Goal: Obtain resource: Download file/media

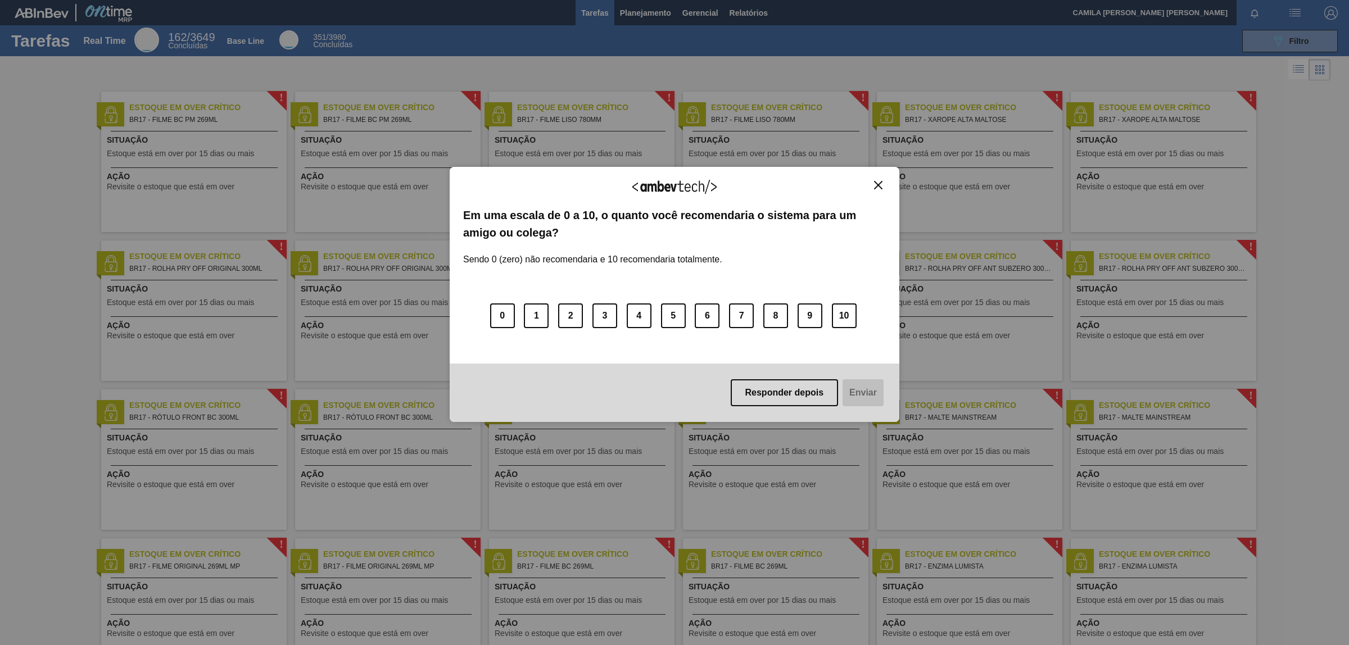
click at [881, 183] on img "Close" at bounding box center [878, 185] width 8 height 8
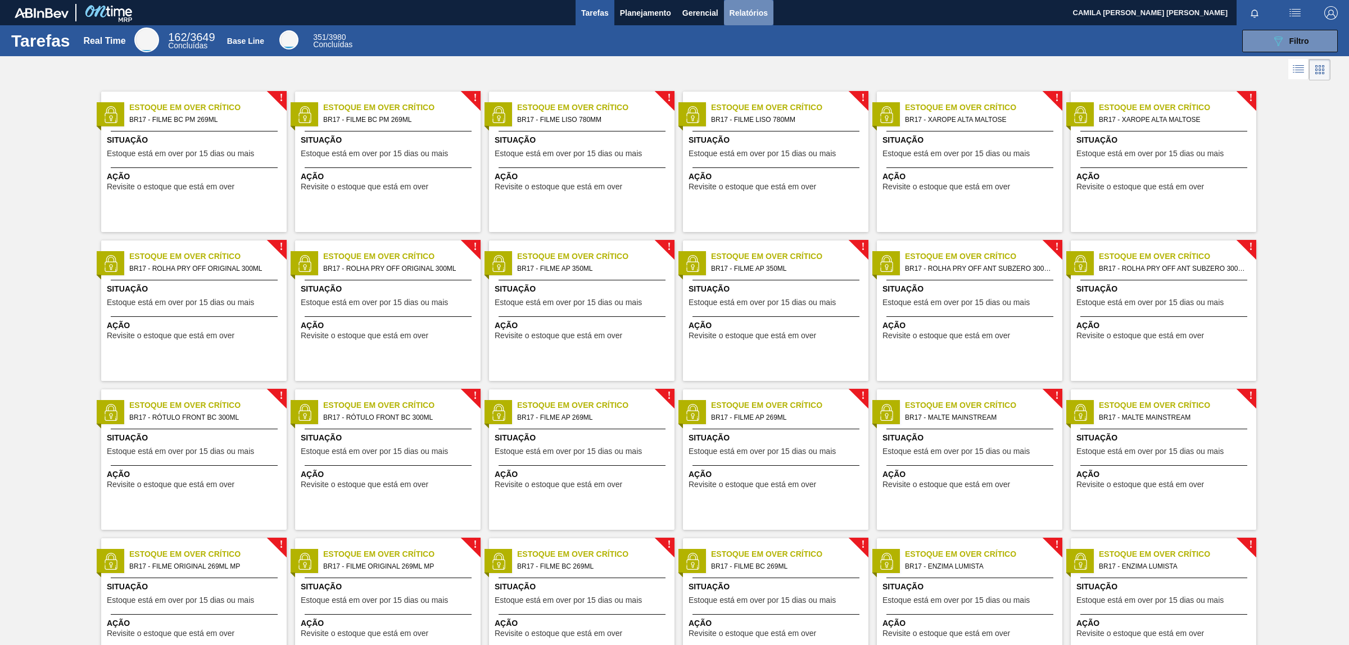
click at [759, 9] on span "Relatórios" at bounding box center [749, 12] width 38 height 13
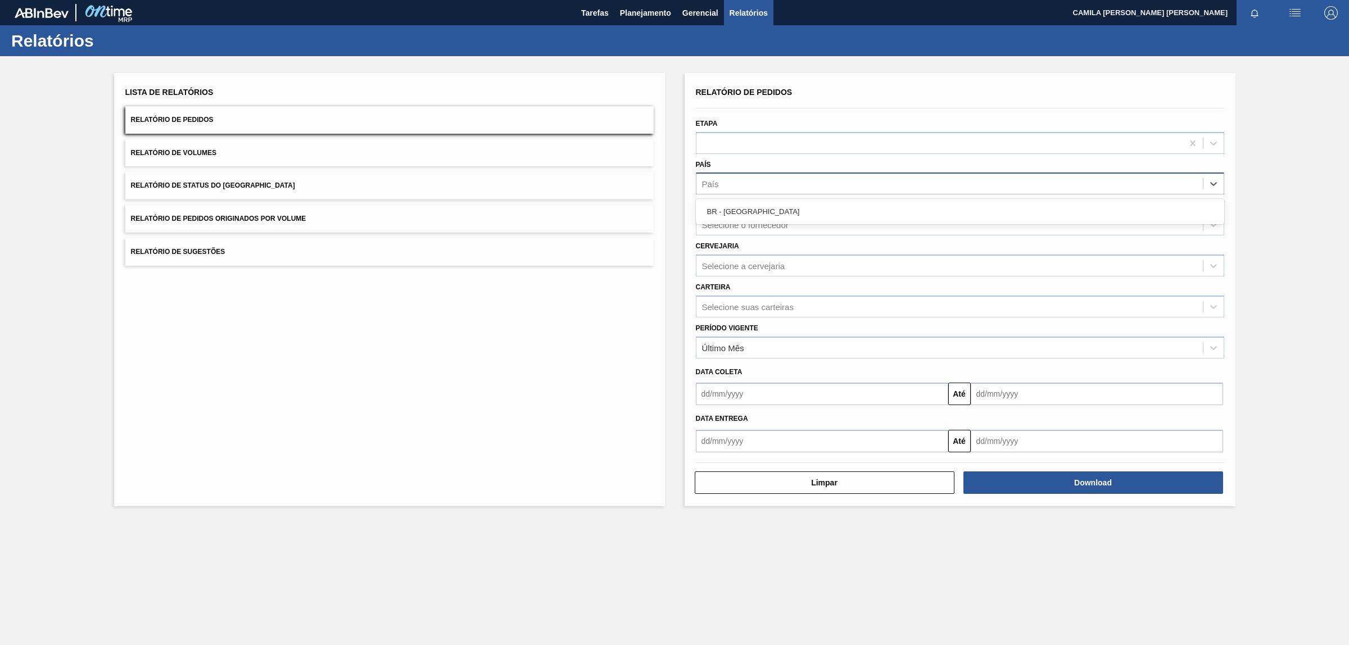
click at [760, 181] on div "País" at bounding box center [949, 184] width 506 height 16
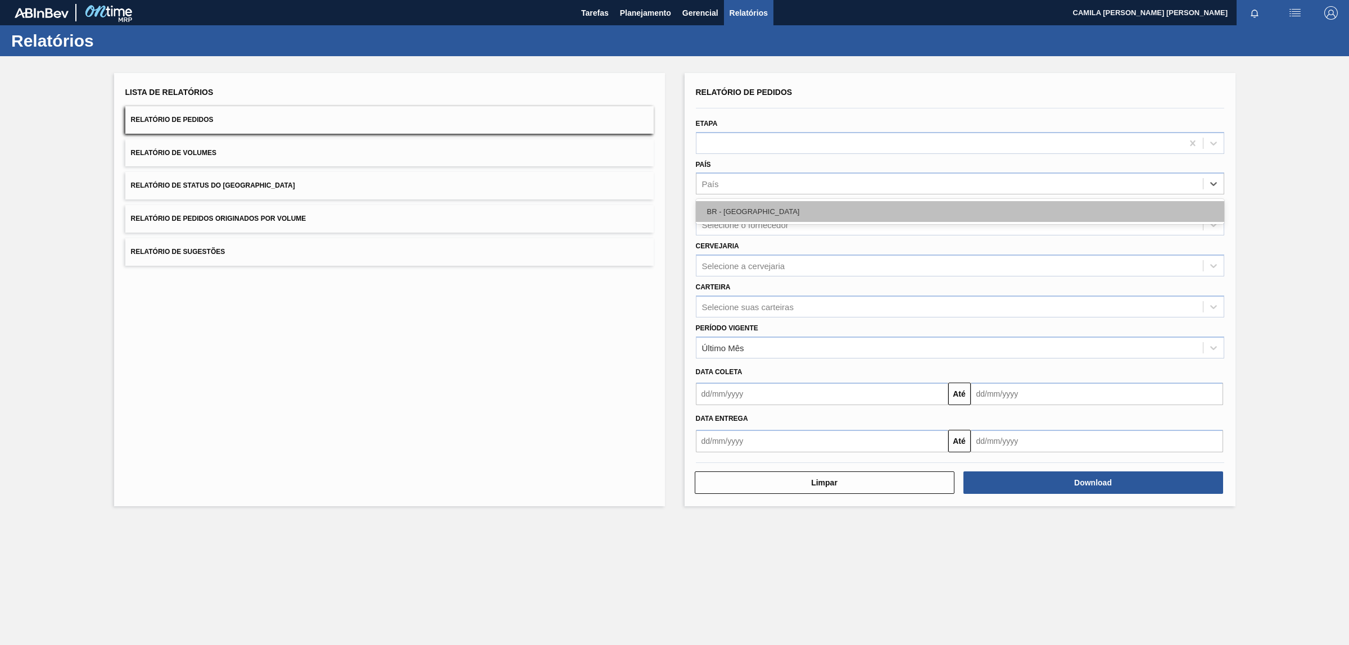
click at [735, 218] on div "BR - [GEOGRAPHIC_DATA]" at bounding box center [960, 211] width 528 height 21
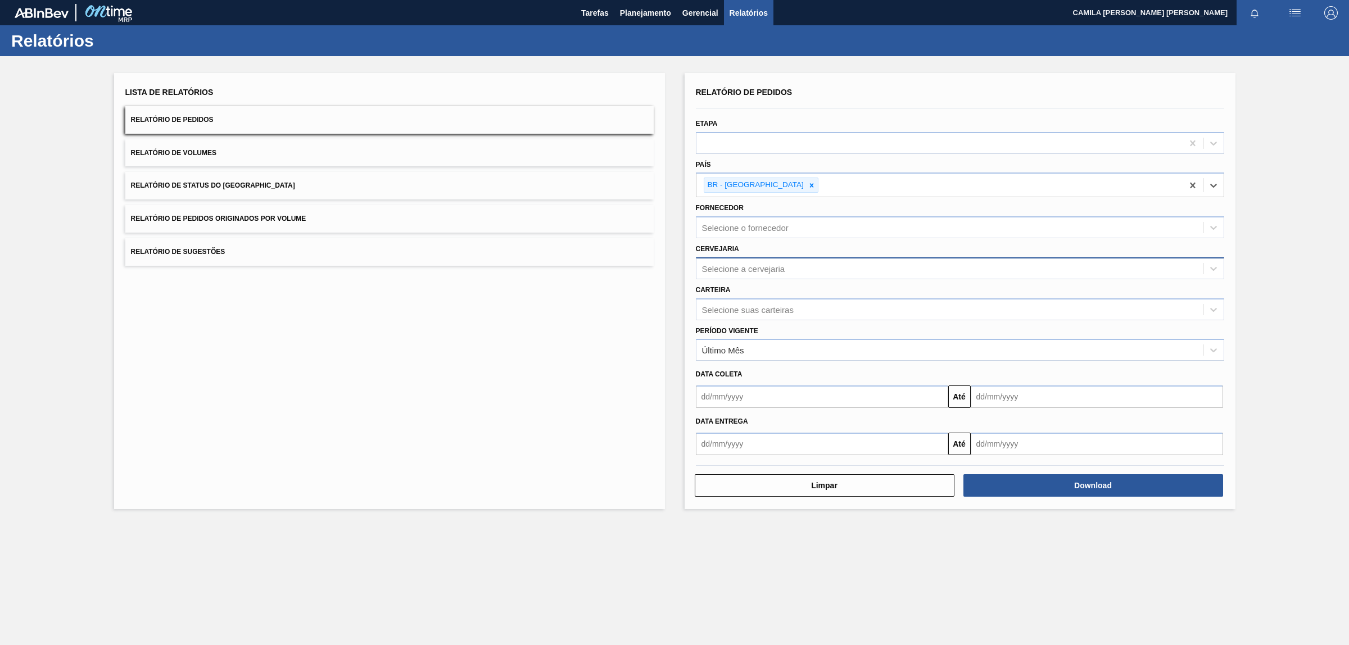
click at [819, 271] on div "Selecione a cervejaria" at bounding box center [949, 268] width 506 height 16
click at [759, 301] on div "BR17 - Juatuba" at bounding box center [960, 296] width 528 height 21
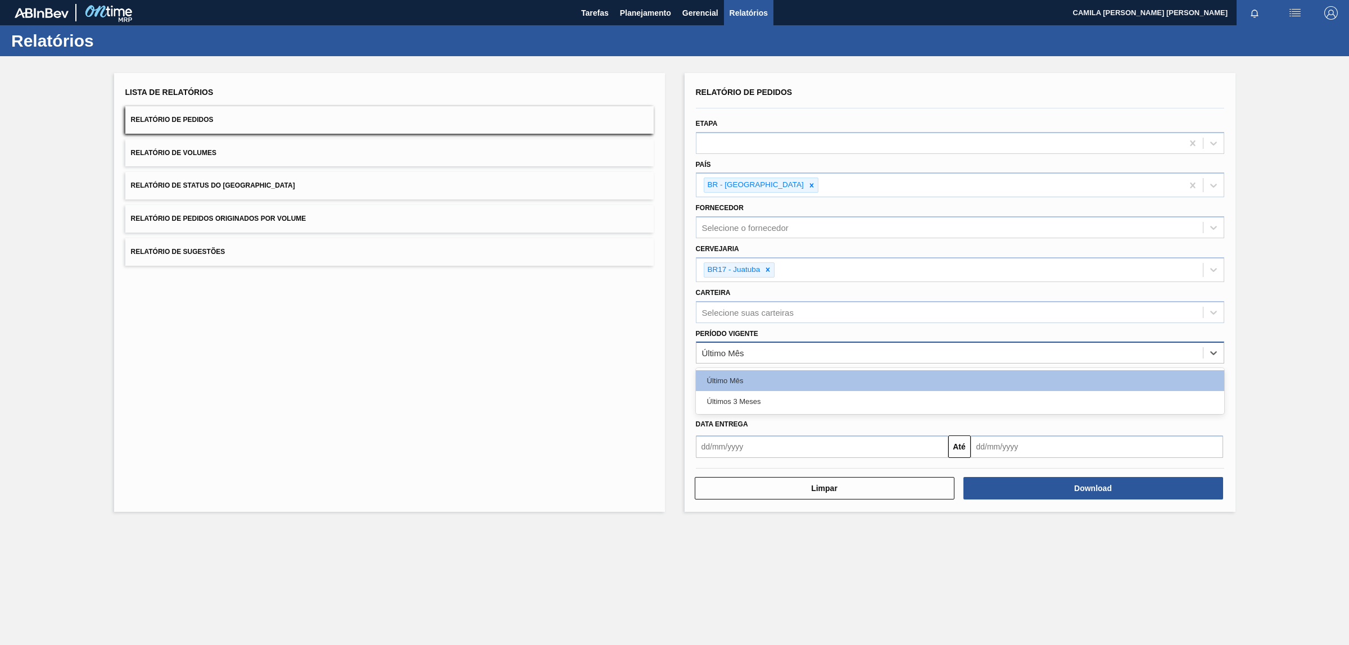
click at [742, 349] on div "Último Mês" at bounding box center [723, 353] width 42 height 10
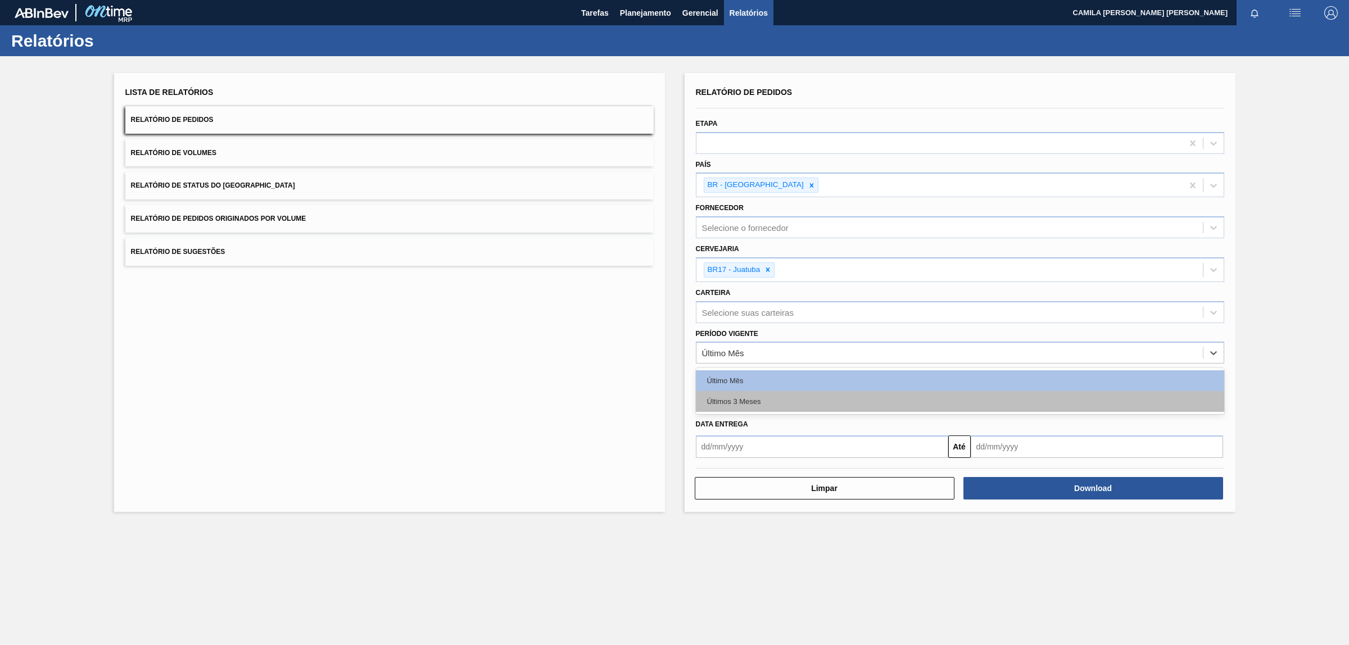
click at [748, 400] on div "Últimos 3 Meses" at bounding box center [960, 401] width 528 height 21
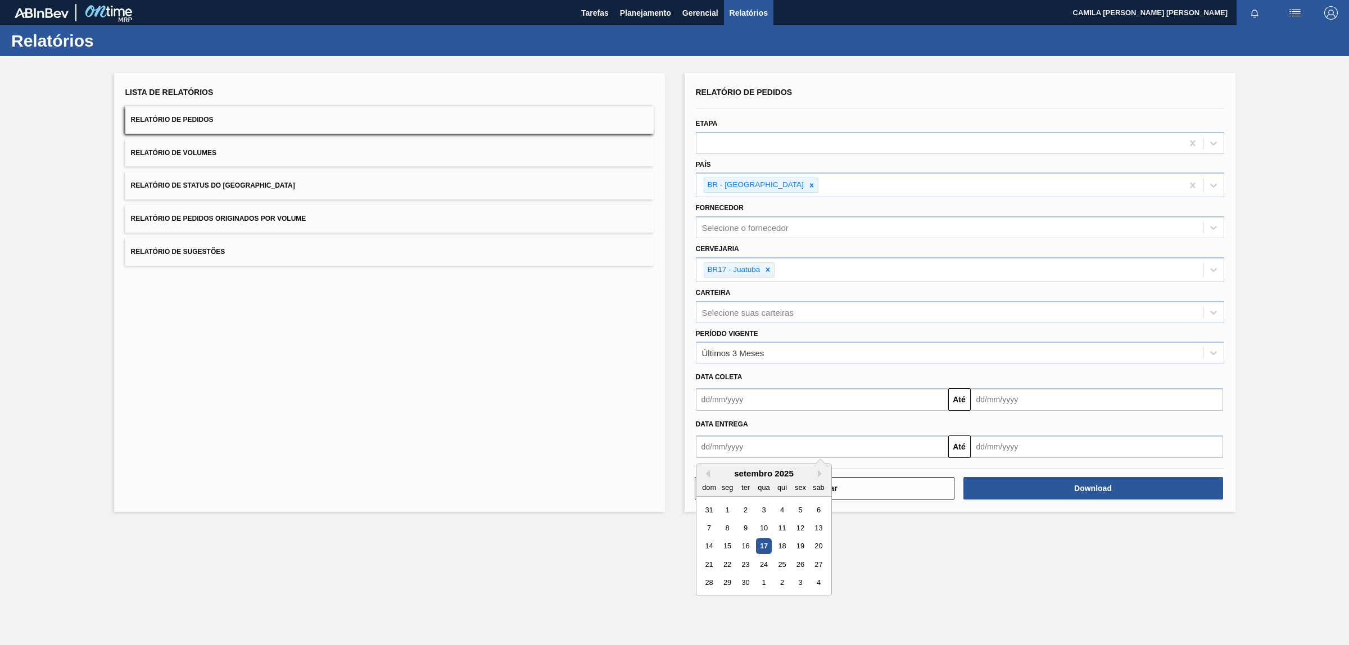
click at [714, 440] on input "text" at bounding box center [822, 447] width 252 height 22
click at [704, 473] on button "Previous Month" at bounding box center [706, 474] width 8 height 8
click at [801, 512] on div "1" at bounding box center [799, 509] width 15 height 15
type input "[DATE]"
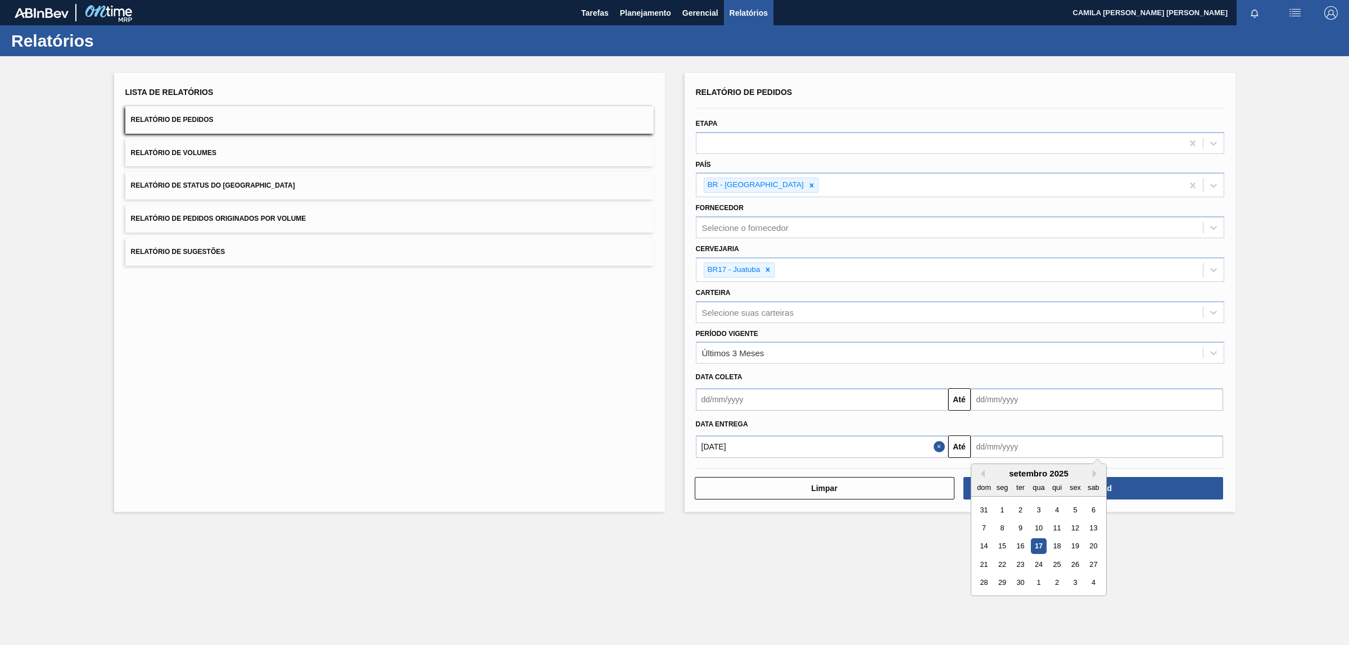
drag, startPoint x: 1077, startPoint y: 448, endPoint x: 1090, endPoint y: 450, distance: 13.0
click at [1077, 448] on input "text" at bounding box center [1097, 447] width 252 height 22
click at [1094, 472] on button "Next Month" at bounding box center [1097, 474] width 8 height 8
click at [1096, 470] on button "Next Month" at bounding box center [1097, 474] width 8 height 8
click at [1090, 476] on div "novembro 2025" at bounding box center [1038, 474] width 135 height 10
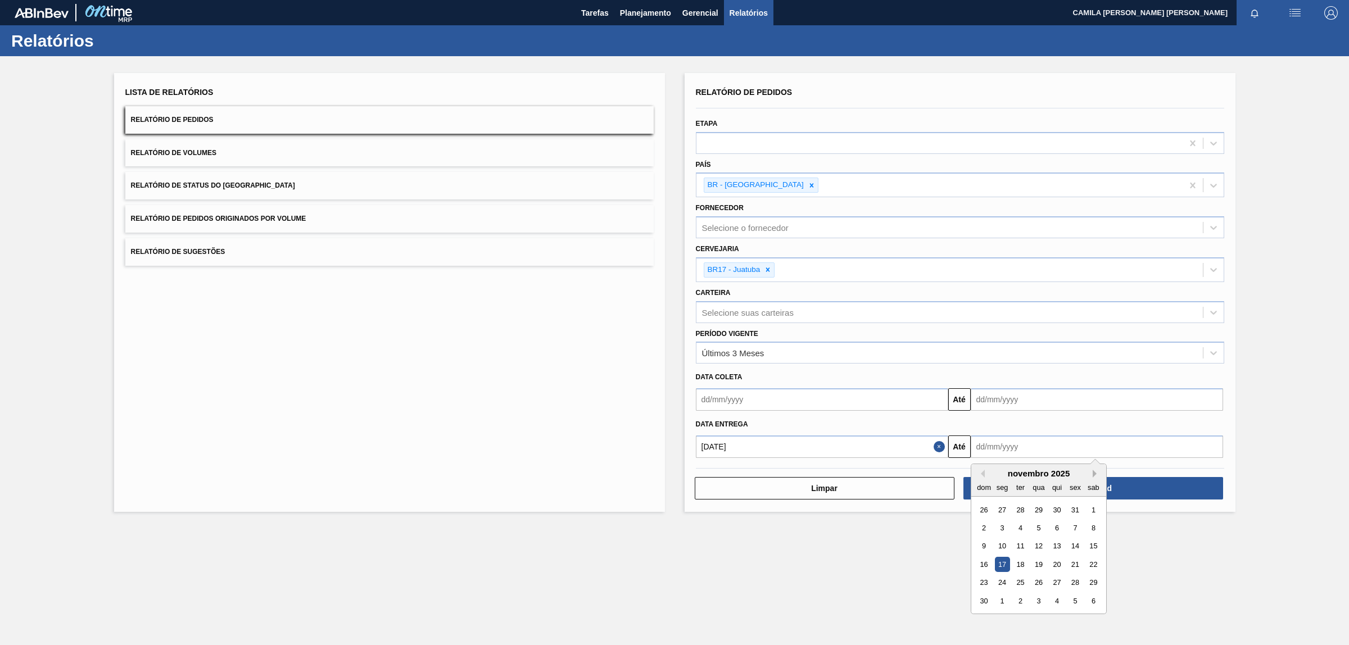
click at [1093, 474] on button "Next Month" at bounding box center [1097, 474] width 8 height 8
click at [1043, 579] on div "31" at bounding box center [1038, 582] width 15 height 15
type input "[DATE]"
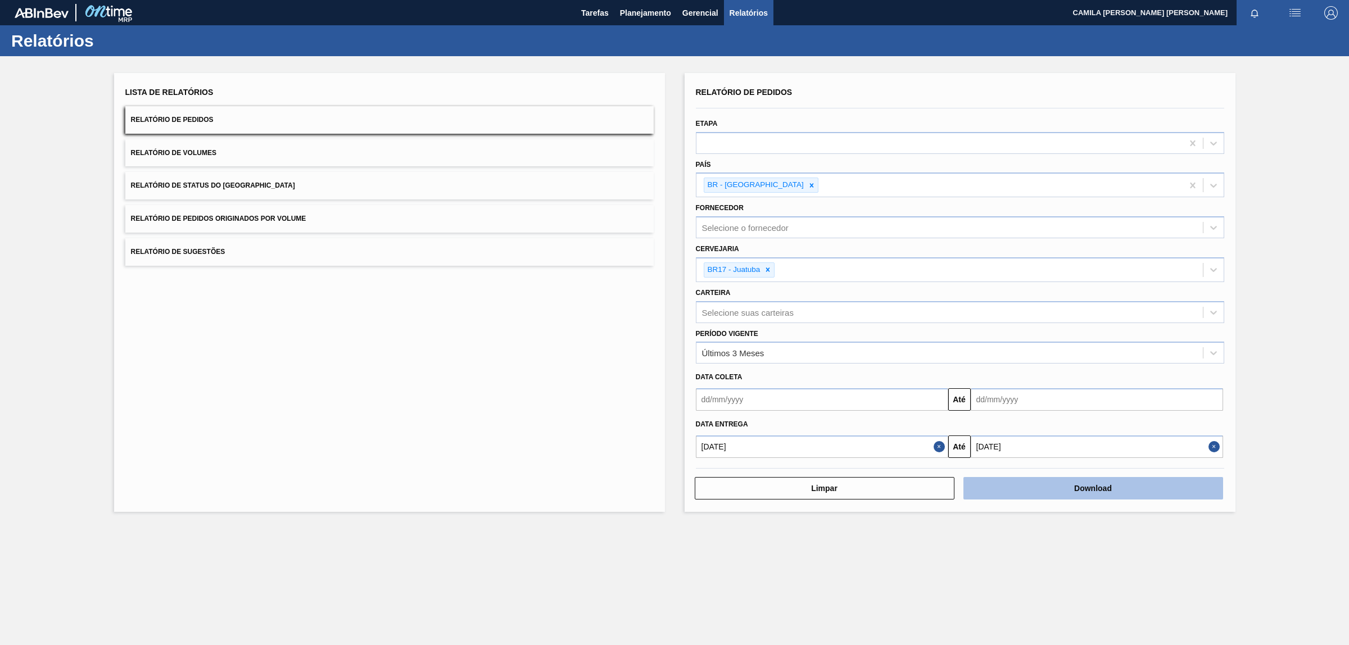
click at [1072, 487] on button "Download" at bounding box center [1093, 488] width 260 height 22
click at [1158, 482] on button "Download" at bounding box center [1093, 488] width 260 height 22
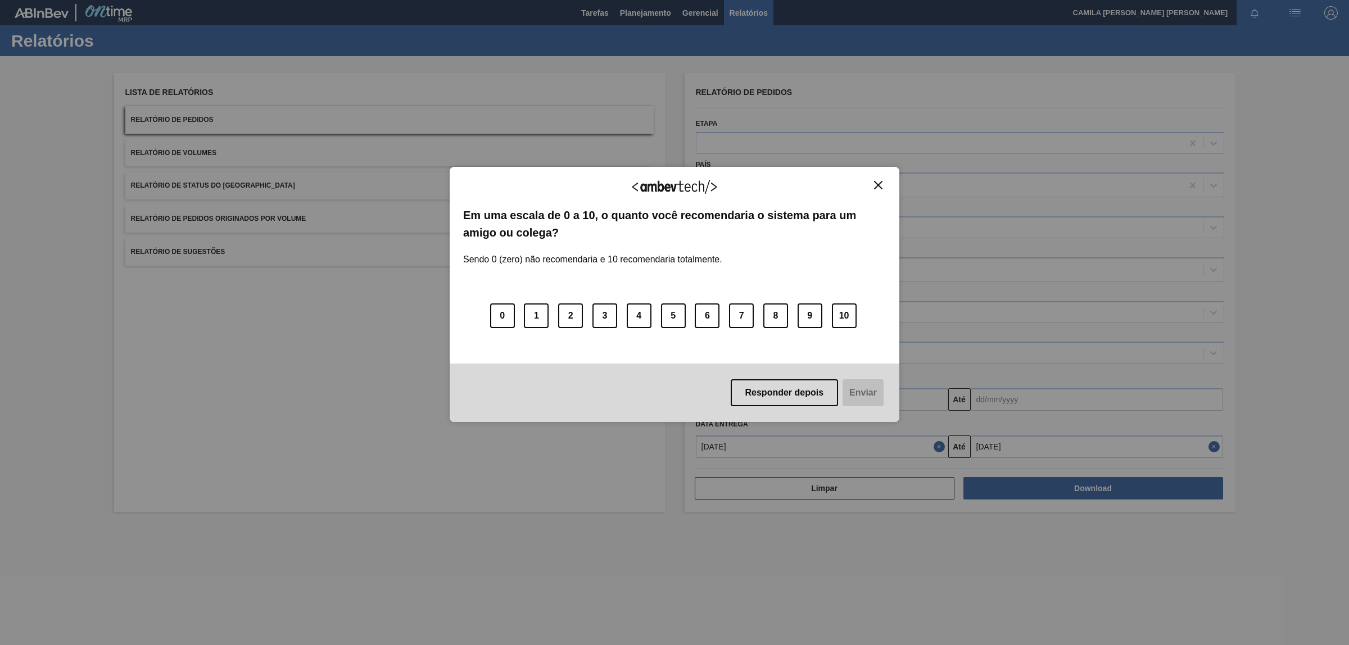
click at [880, 191] on div "Agradecemos seu feedback!" at bounding box center [674, 193] width 423 height 26
click at [878, 185] on img "Close" at bounding box center [878, 185] width 8 height 8
click at [877, 187] on img "Close" at bounding box center [878, 185] width 8 height 8
